Goal: Task Accomplishment & Management: Manage account settings

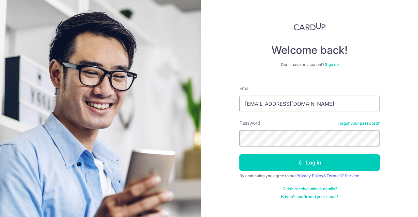
type input "joshualeezh@gmail.com"
click at [239, 155] on button "Log in" at bounding box center [309, 163] width 140 height 16
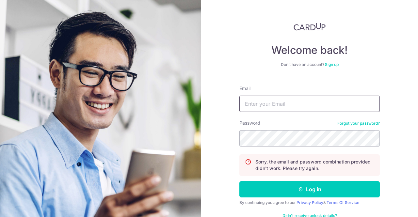
drag, startPoint x: 0, startPoint y: 0, endPoint x: 271, endPoint y: 110, distance: 292.9
click at [271, 110] on input "Email" at bounding box center [309, 104] width 140 height 16
type input "[PERSON_NAME][EMAIL_ADDRESS][DOMAIN_NAME]"
click at [239, 181] on button "Log in" at bounding box center [309, 189] width 140 height 16
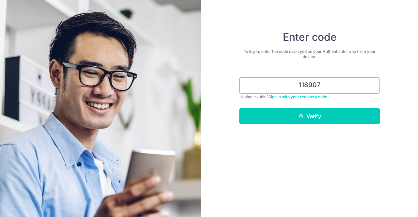
type input "118907"
click at [239, 108] on button "Verify" at bounding box center [309, 116] width 140 height 16
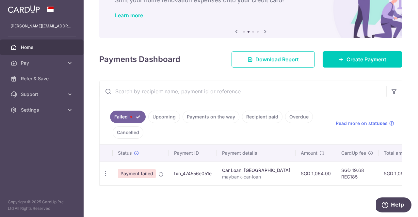
click at [132, 175] on td "Payment failed" at bounding box center [141, 174] width 56 height 24
click at [104, 168] on div "Update payment Upload doc" at bounding box center [106, 174] width 12 height 12
click at [106, 171] on icon "button" at bounding box center [105, 174] width 7 height 7
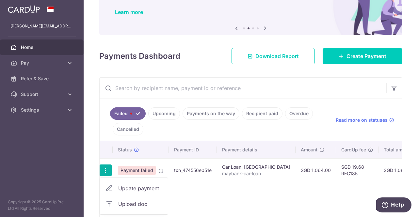
scroll to position [86, 0]
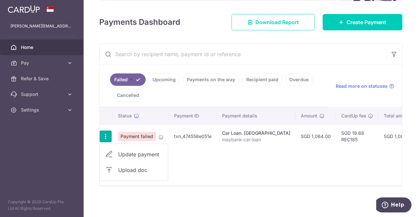
click at [206, 146] on div "Status Payment ID Payment details Amount CardUp fee Total amt. Charge date Due …" at bounding box center [251, 146] width 302 height 78
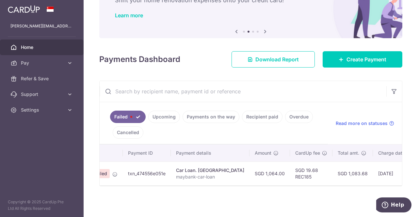
scroll to position [0, 43]
click at [152, 173] on td "txn_474556e051e" at bounding box center [150, 174] width 48 height 24
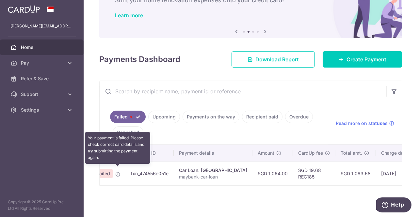
click at [119, 173] on icon at bounding box center [117, 174] width 5 height 5
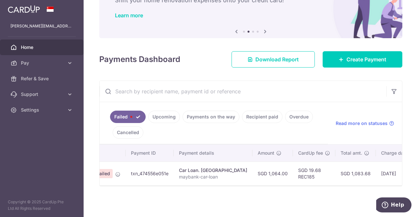
scroll to position [0, 0]
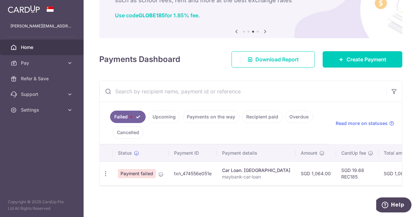
click at [108, 171] on icon "button" at bounding box center [105, 174] width 7 height 7
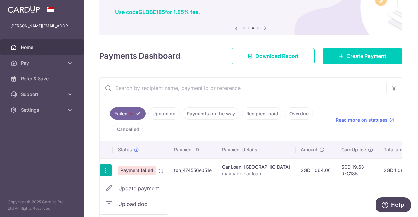
click at [125, 186] on span "Update payment" at bounding box center [140, 189] width 44 height 8
radio input "true"
type input "1,064.00"
type input "maybank-car-loan"
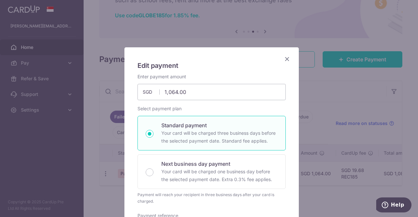
type input "REC185"
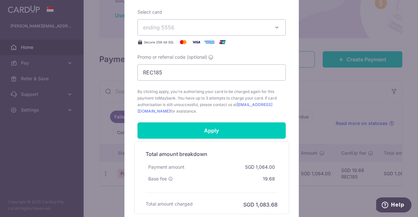
scroll to position [256, 0]
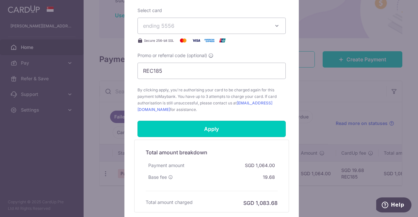
click at [222, 122] on input "Apply" at bounding box center [212, 129] width 148 height 16
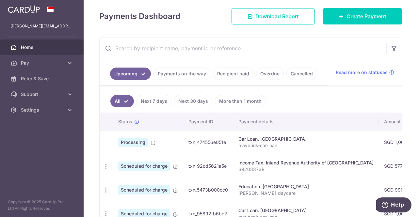
scroll to position [96, 0]
